Goal: Task Accomplishment & Management: Manage account settings

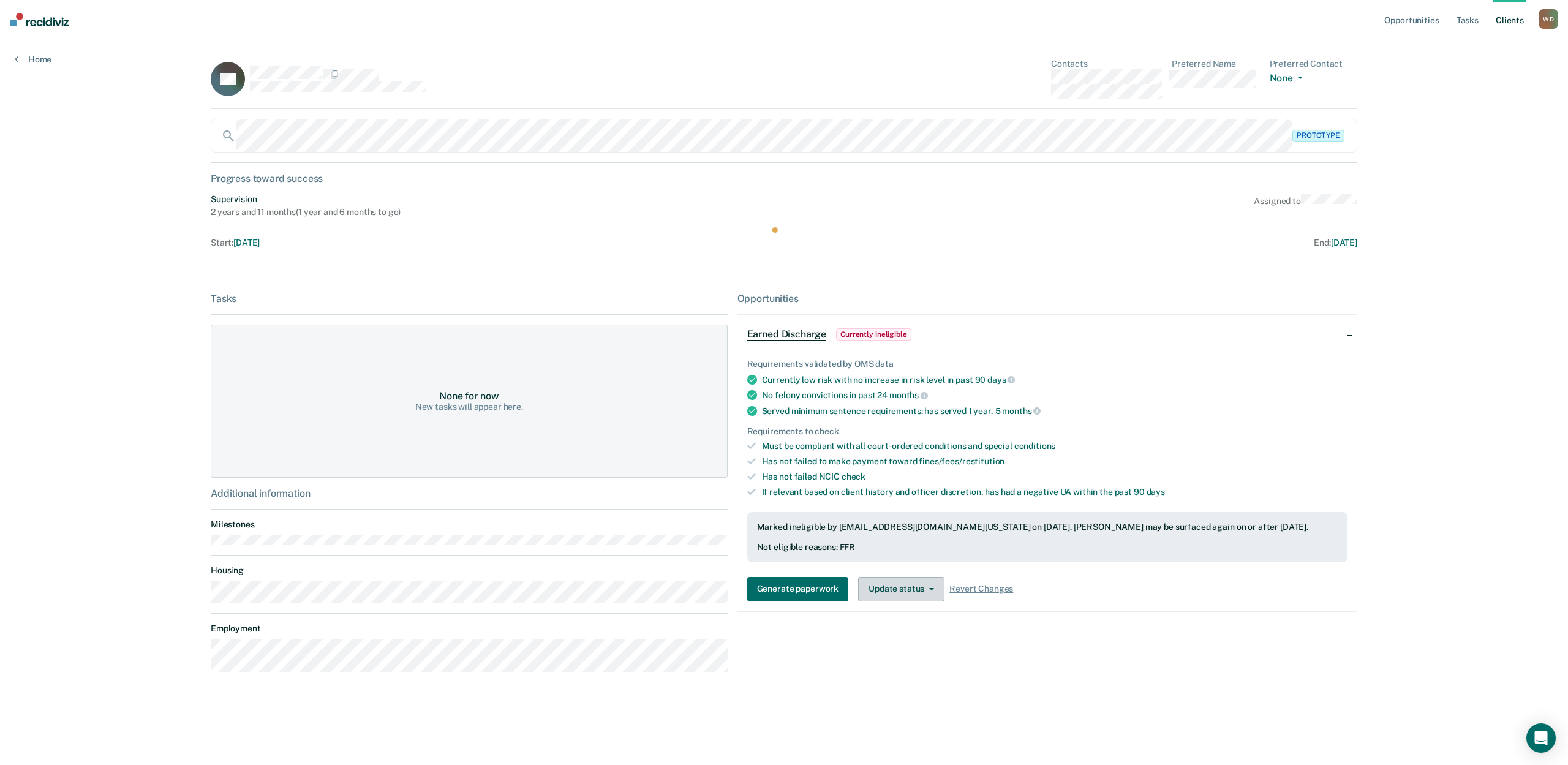
click at [902, 596] on button "Update status" at bounding box center [901, 589] width 86 height 25
click at [888, 642] on button "Update Ineligibility" at bounding box center [917, 637] width 118 height 20
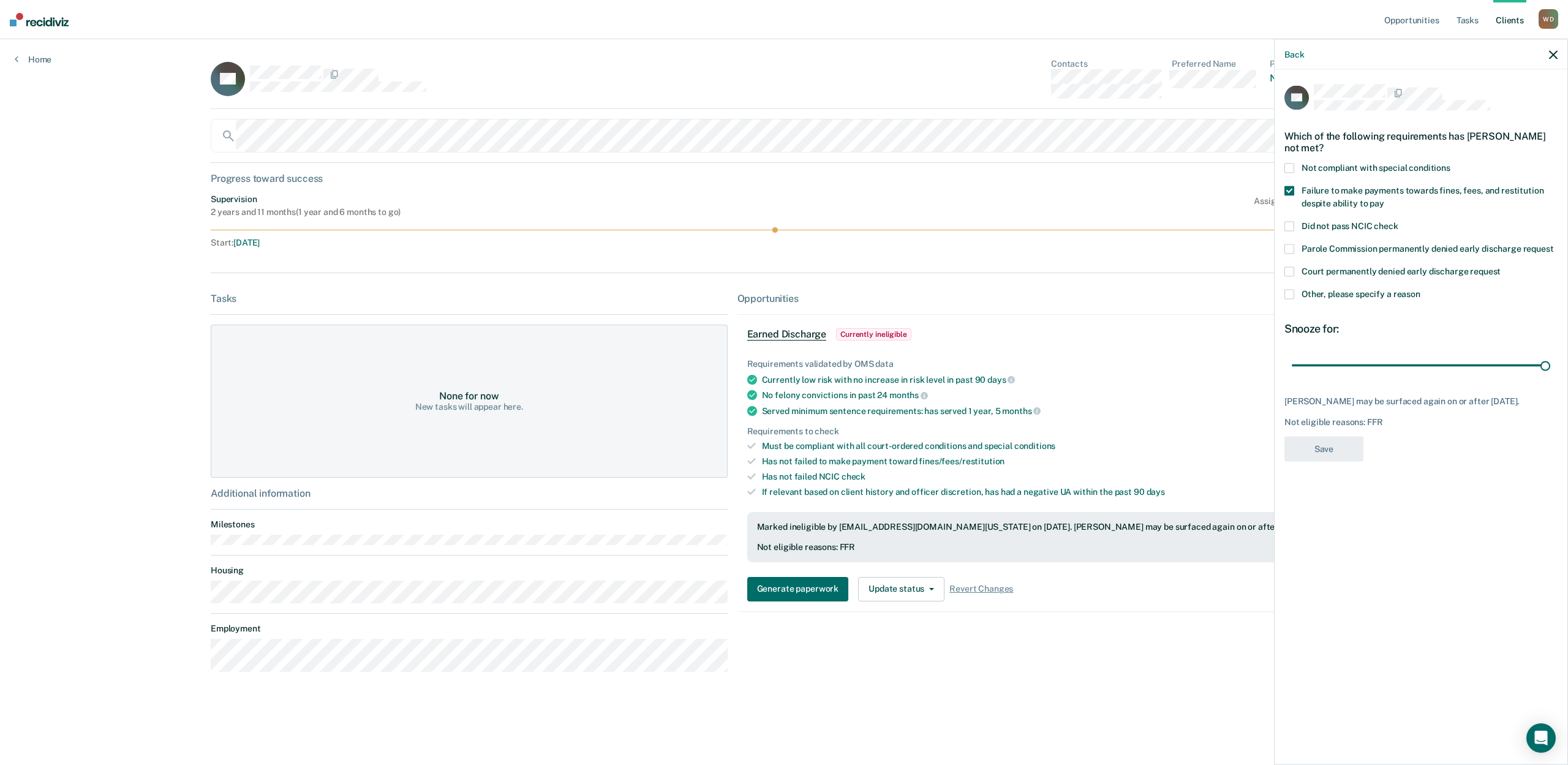
click at [1289, 190] on span at bounding box center [1290, 191] width 10 height 10
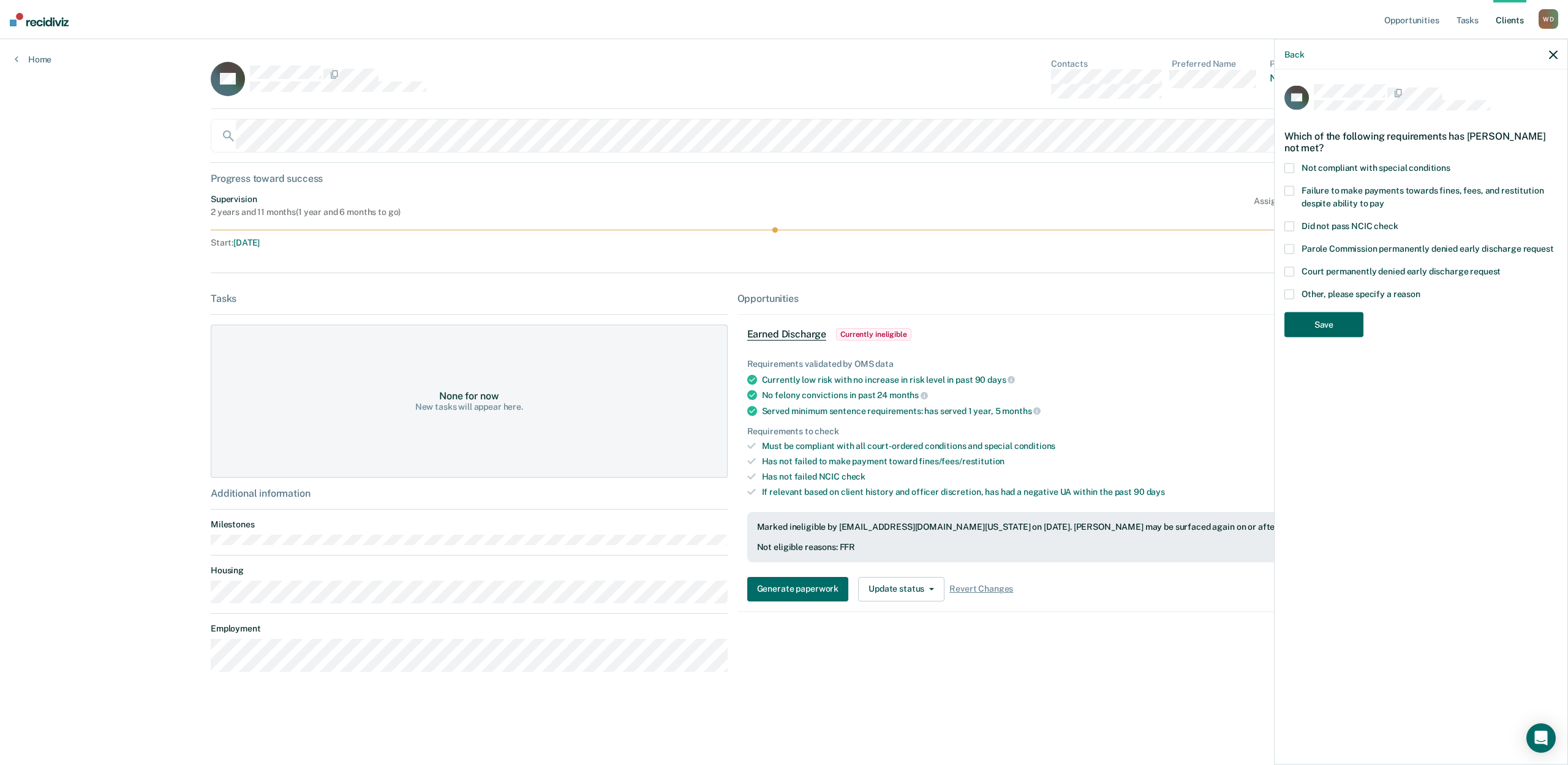
click at [1342, 321] on button "Save" at bounding box center [1324, 325] width 79 height 25
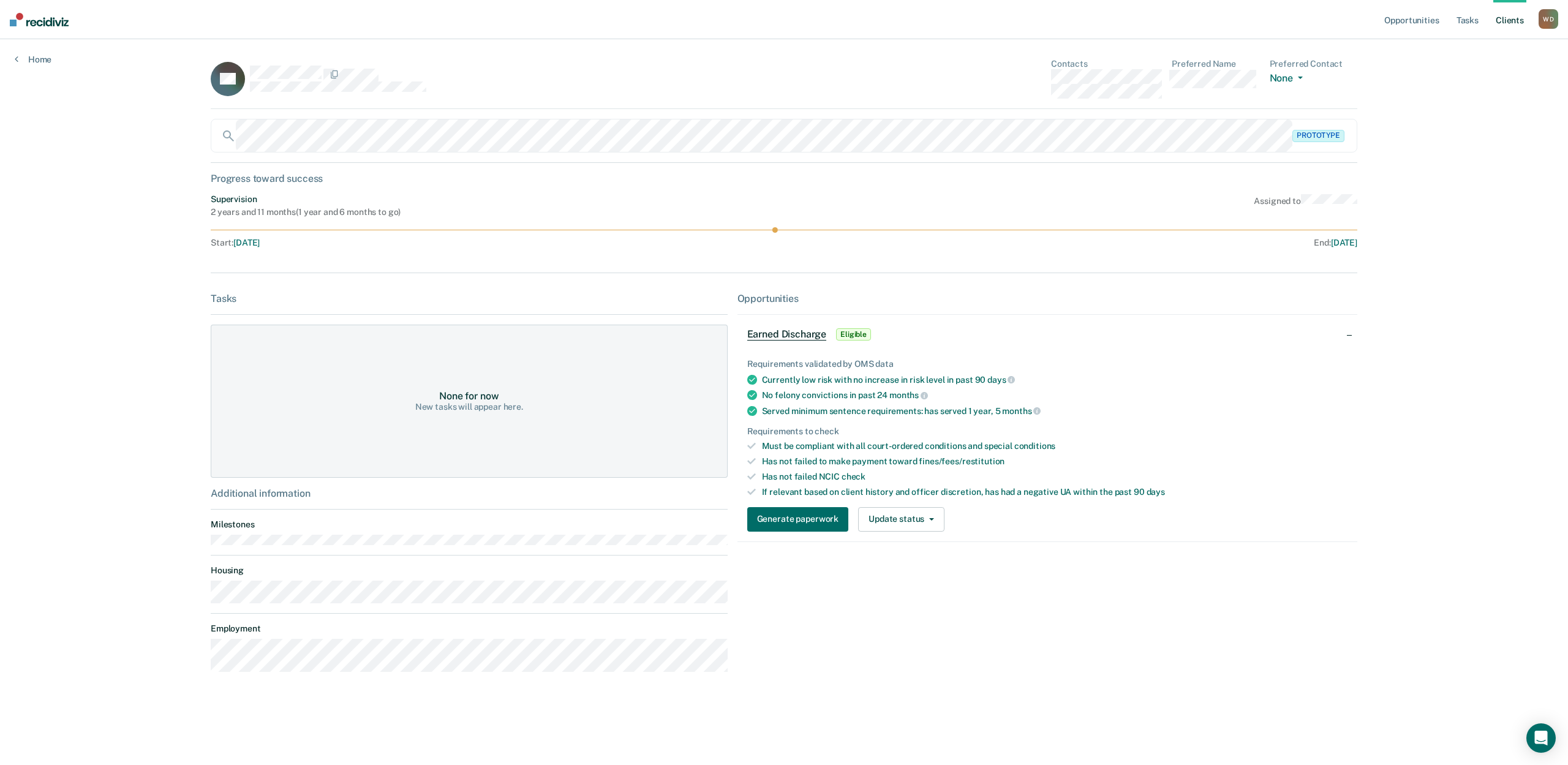
click at [893, 608] on div "Opportunities Earned Discharge Eligible Requirements validated by OMS data Curr…" at bounding box center [1047, 487] width 620 height 389
